Goal: Transaction & Acquisition: Purchase product/service

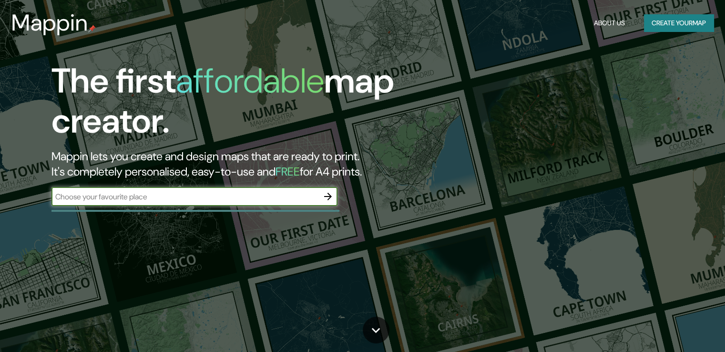
click at [226, 196] on input "text" at bounding box center [185, 196] width 267 height 11
click at [174, 195] on input "text" at bounding box center [185, 196] width 267 height 11
paste input "[STREET_ADDRESS][PERSON_NAME] entre [GEOGRAPHIC_DATA] y [GEOGRAPHIC_DATA] (Lado…"
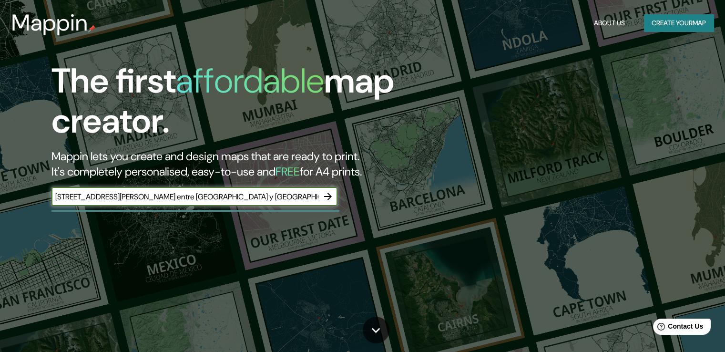
scroll to position [0, 63]
type input "[STREET_ADDRESS][PERSON_NAME] entre [GEOGRAPHIC_DATA] y [GEOGRAPHIC_DATA] (Lado…"
click at [332, 193] on icon "button" at bounding box center [327, 196] width 11 height 11
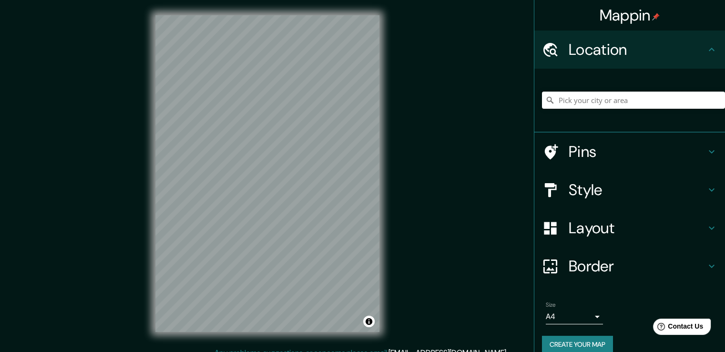
click at [591, 103] on input "Pick your city or area" at bounding box center [633, 100] width 183 height 17
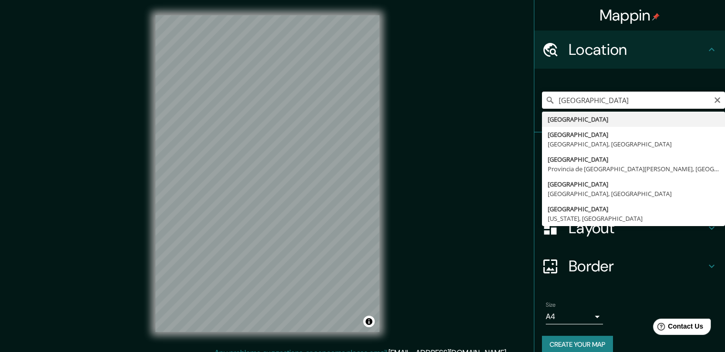
paste input "[STREET_ADDRESS][PERSON_NAME] entre [GEOGRAPHIC_DATA] y [GEOGRAPHIC_DATA] (Lado…"
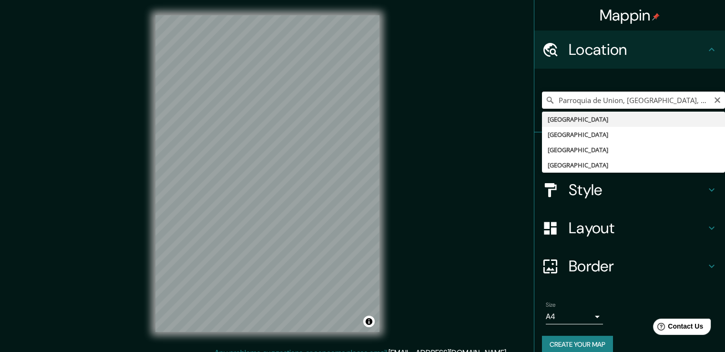
click at [601, 98] on input "Parroquia de Union, [GEOGRAPHIC_DATA], [GEOGRAPHIC_DATA]" at bounding box center [633, 100] width 183 height 17
drag, startPoint x: 601, startPoint y: 98, endPoint x: 731, endPoint y: 103, distance: 129.3
click at [725, 103] on html "Mappin Location [GEOGRAPHIC_DATA], [GEOGRAPHIC_DATA], [GEOGRAPHIC_DATA] [GEOGRA…" at bounding box center [362, 176] width 725 height 352
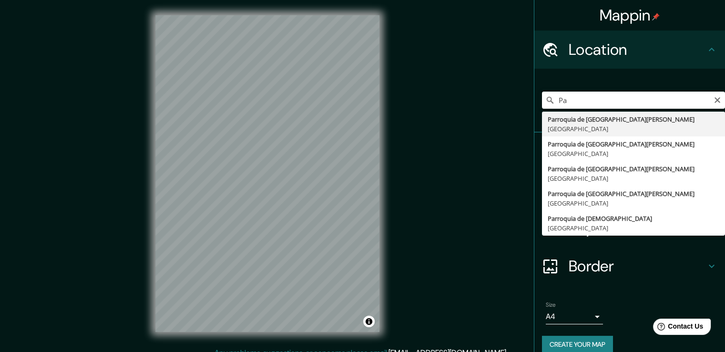
type input "P"
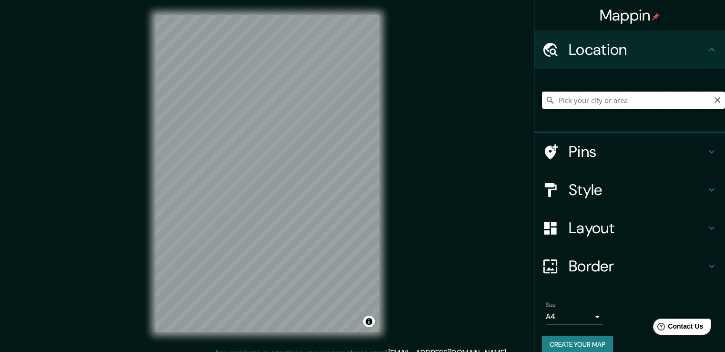
paste input "[STREET_ADDRESS][PERSON_NAME] entre [GEOGRAPHIC_DATA] y [GEOGRAPHIC_DATA] (Lado…"
click at [692, 100] on input "Parroquia de Union, [GEOGRAPHIC_DATA], [GEOGRAPHIC_DATA]" at bounding box center [633, 100] width 183 height 17
drag, startPoint x: 688, startPoint y: 105, endPoint x: 478, endPoint y: 110, distance: 209.4
click at [478, 110] on div "Mappin Location [GEOGRAPHIC_DATA], [GEOGRAPHIC_DATA], [GEOGRAPHIC_DATA] Parroqu…" at bounding box center [362, 181] width 725 height 362
type input "idos"
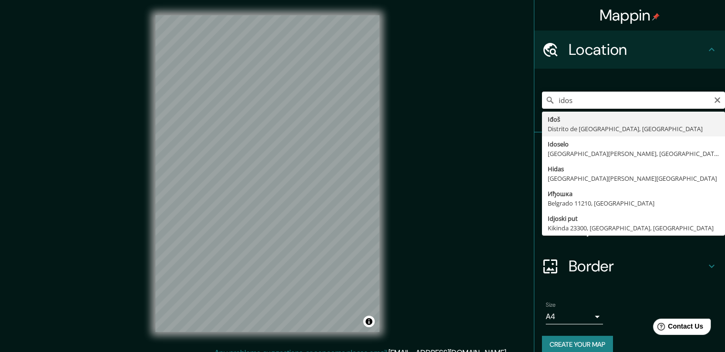
drag, startPoint x: 578, startPoint y: 103, endPoint x: 505, endPoint y: 105, distance: 72.5
click at [505, 105] on div "Mappin Location idos Iđoš Distrito de [GEOGRAPHIC_DATA], [GEOGRAPHIC_DATA] Idos…" at bounding box center [362, 181] width 725 height 362
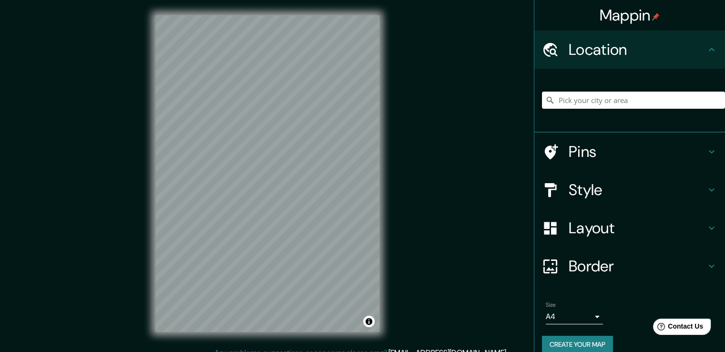
paste input "[STREET_ADDRESS][PERSON_NAME] entre [GEOGRAPHIC_DATA] y [GEOGRAPHIC_DATA] (Lado…"
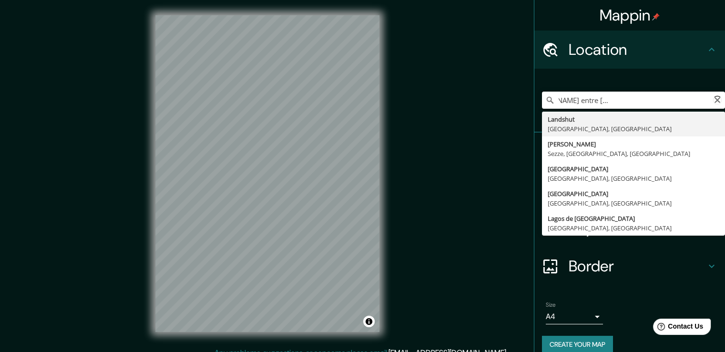
scroll to position [0, 94]
type input "Calle, [PERSON_NAME], [PERSON_NAME], [GEOGRAPHIC_DATA]"
